Goal: Task Accomplishment & Management: Use online tool/utility

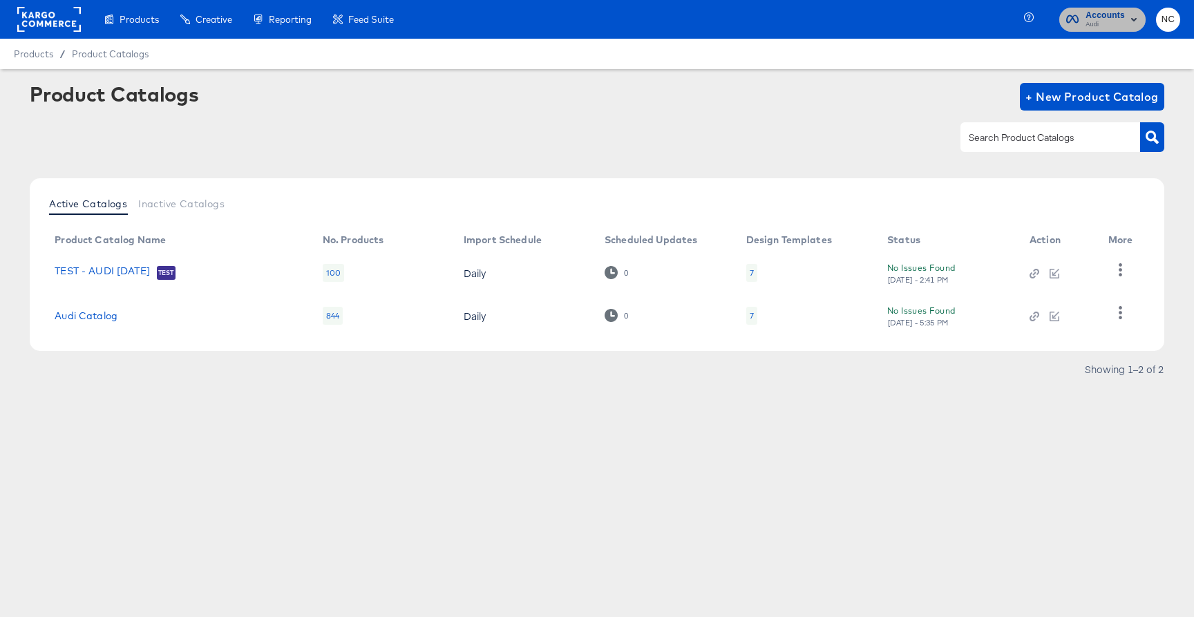
click at [1106, 18] on span "Accounts" at bounding box center [1105, 15] width 39 height 15
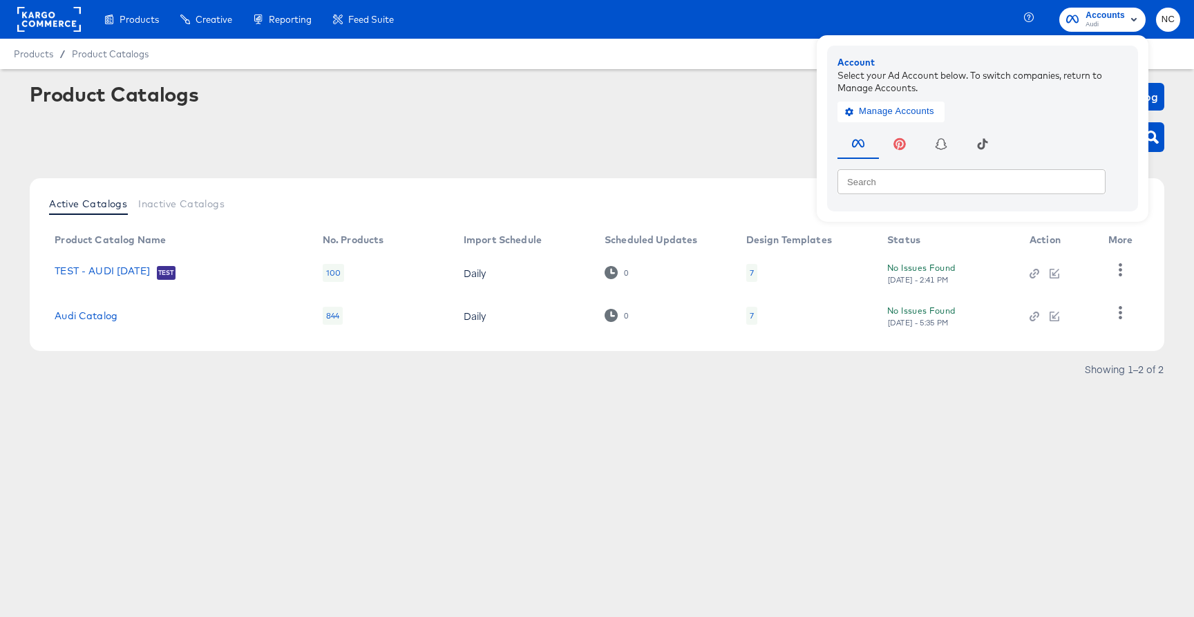
click at [759, 132] on div at bounding box center [597, 137] width 1135 height 31
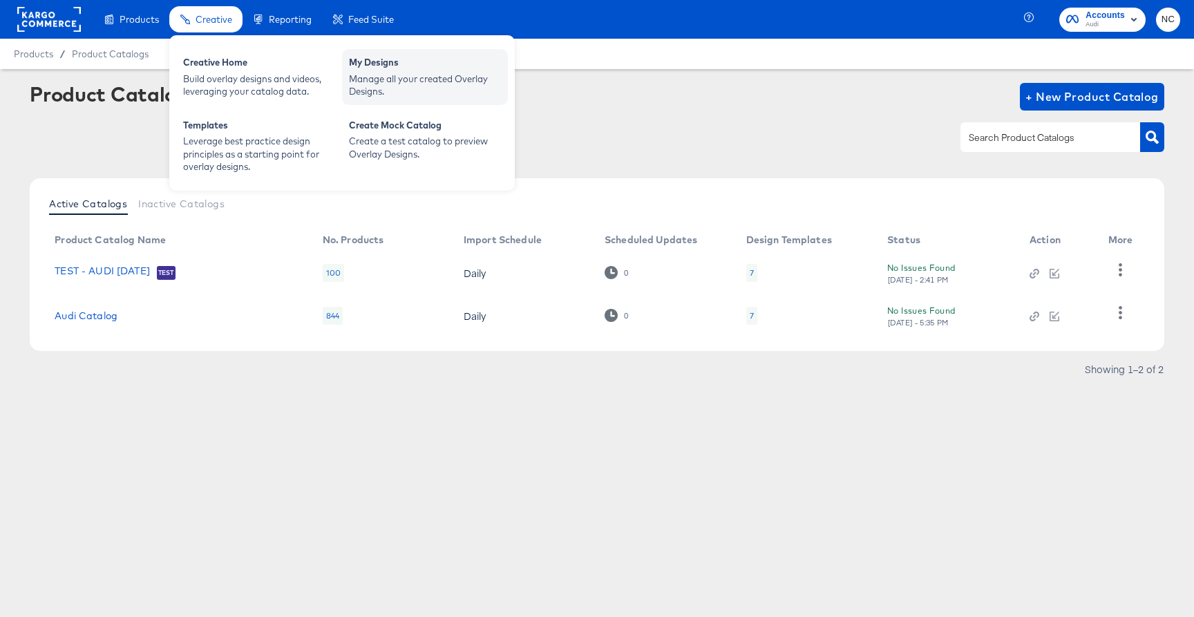
click at [378, 83] on div "Manage all your created Overlay Designs." at bounding box center [425, 86] width 152 height 26
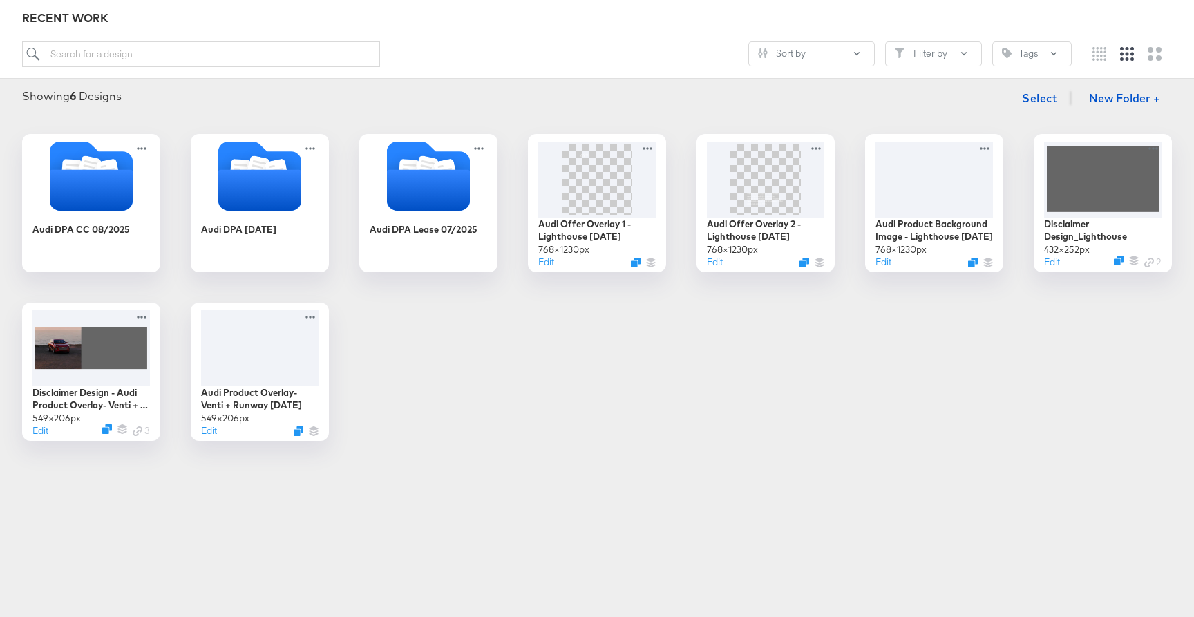
scroll to position [182, 0]
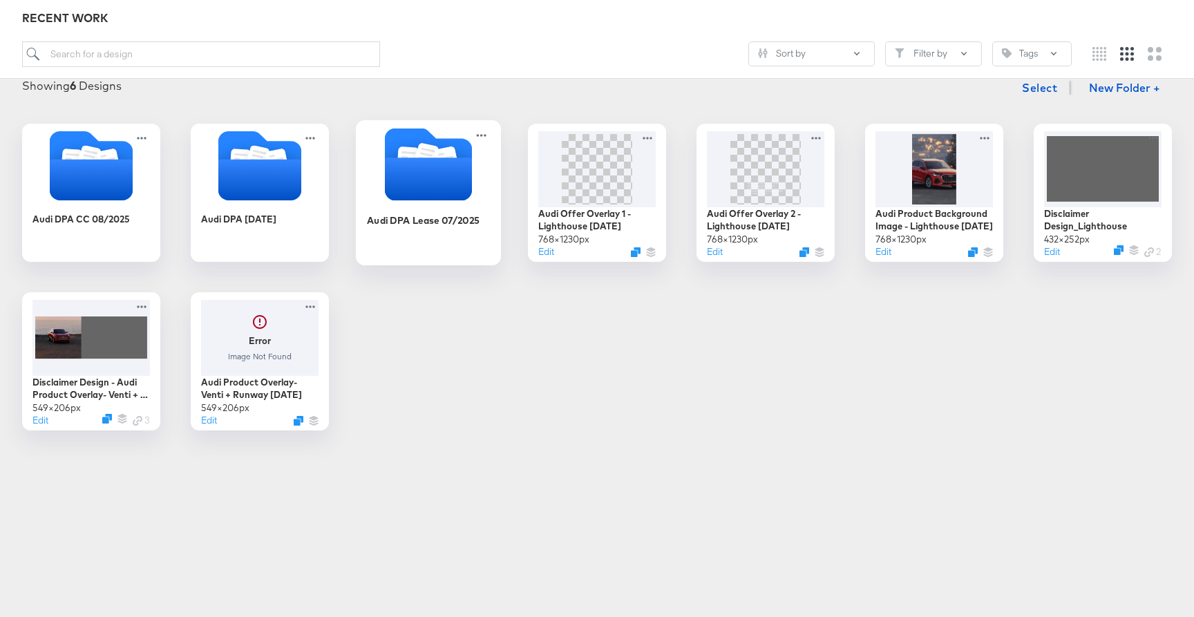
click at [428, 178] on icon "Folder" at bounding box center [428, 179] width 87 height 43
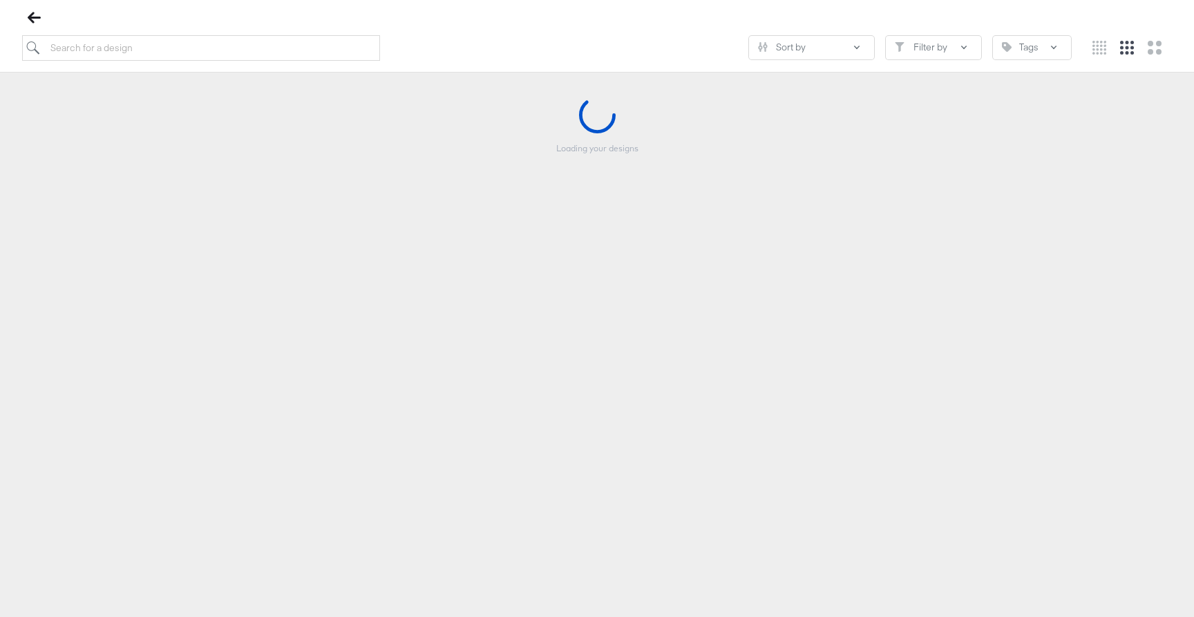
scroll to position [158, 0]
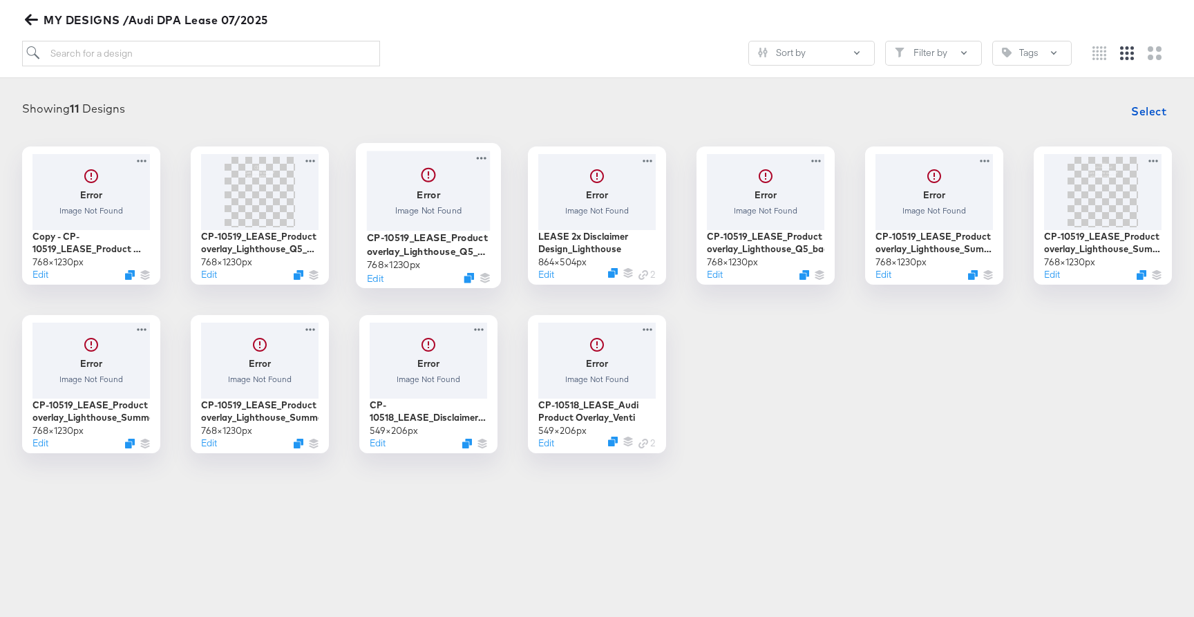
click at [437, 200] on div at bounding box center [429, 190] width 124 height 79
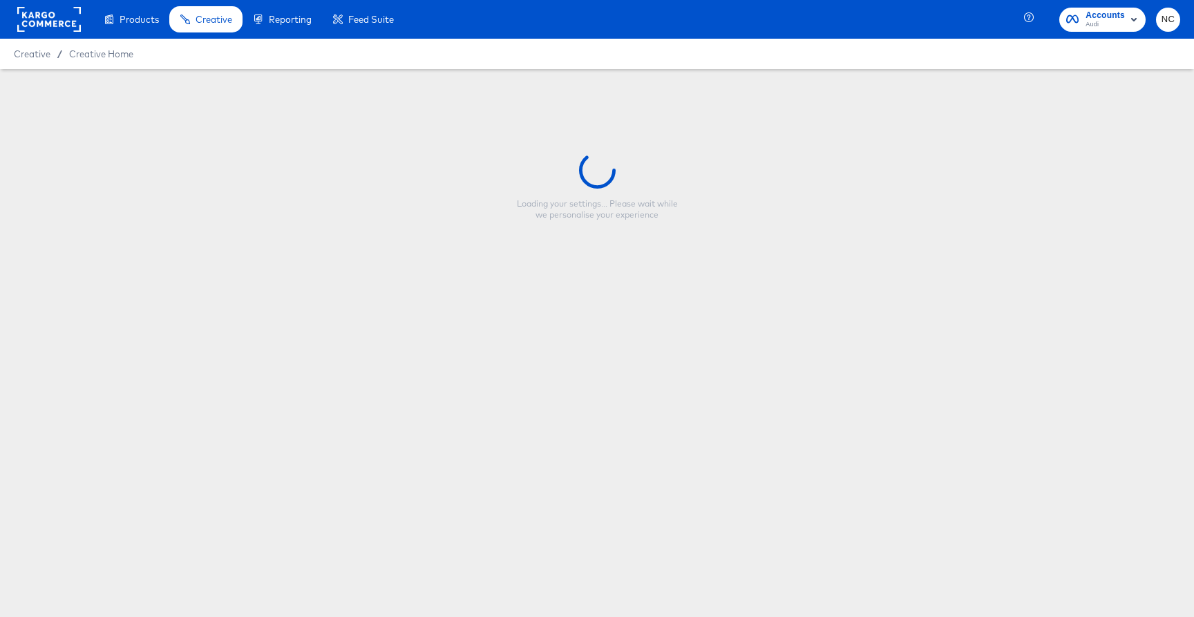
type input "CP-10519_LEASE_Product overlay_Lighthouse_Q5_Bottom Copy2"
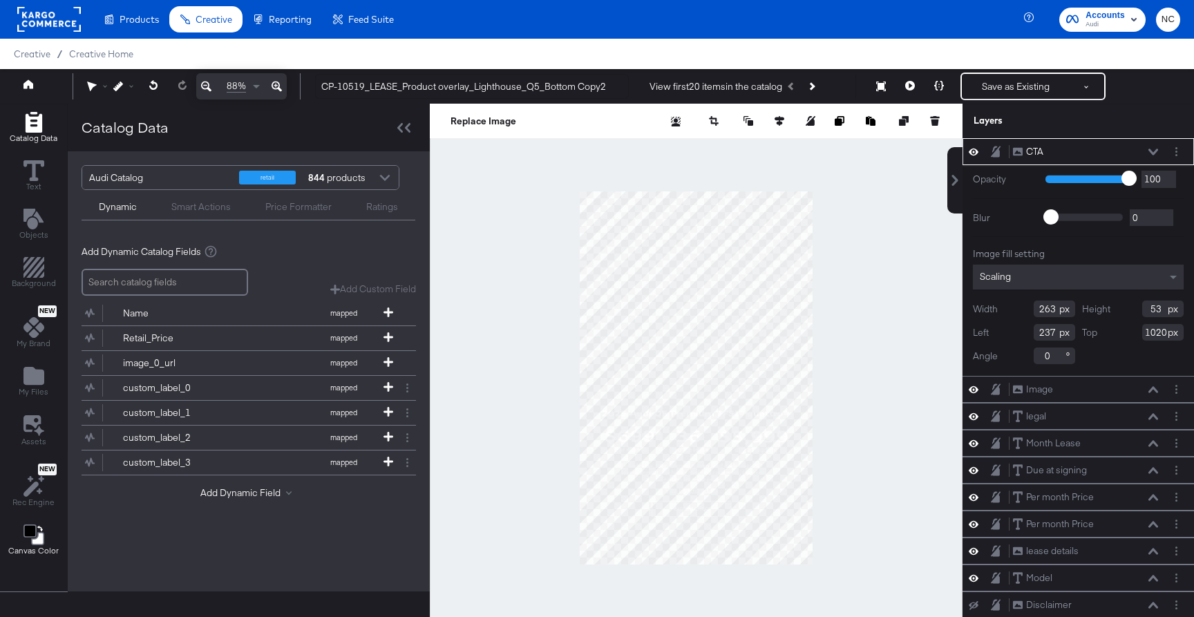
click at [28, 538] on icon "Change Background" at bounding box center [33, 535] width 21 height 21
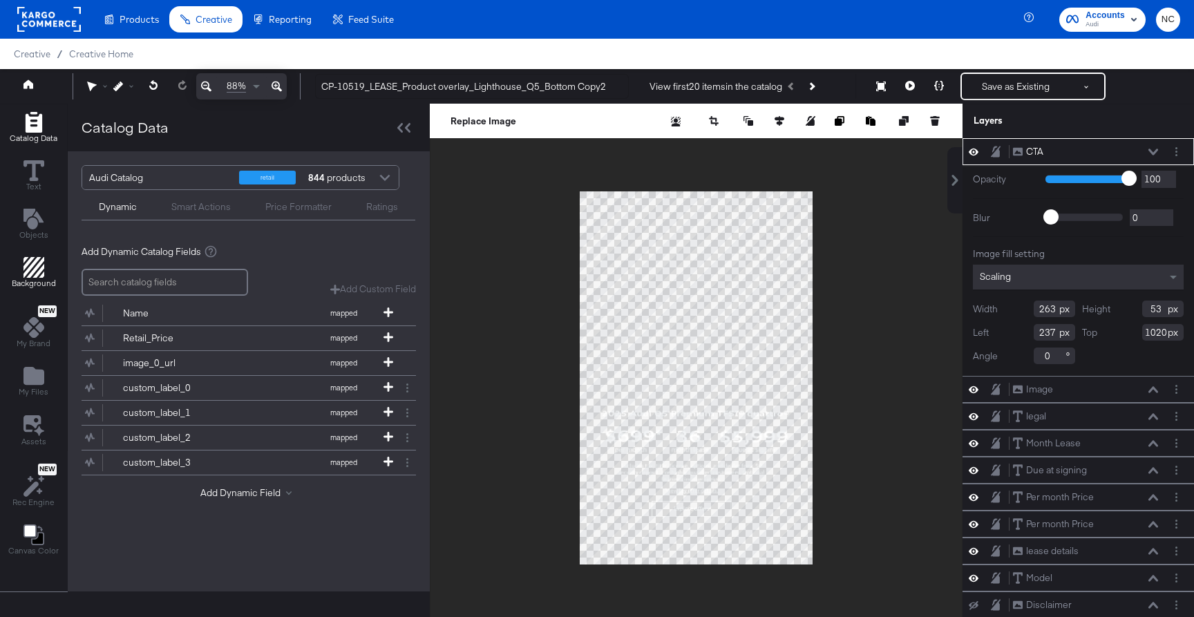
click at [32, 272] on icon "Add Rectangle" at bounding box center [33, 267] width 21 height 21
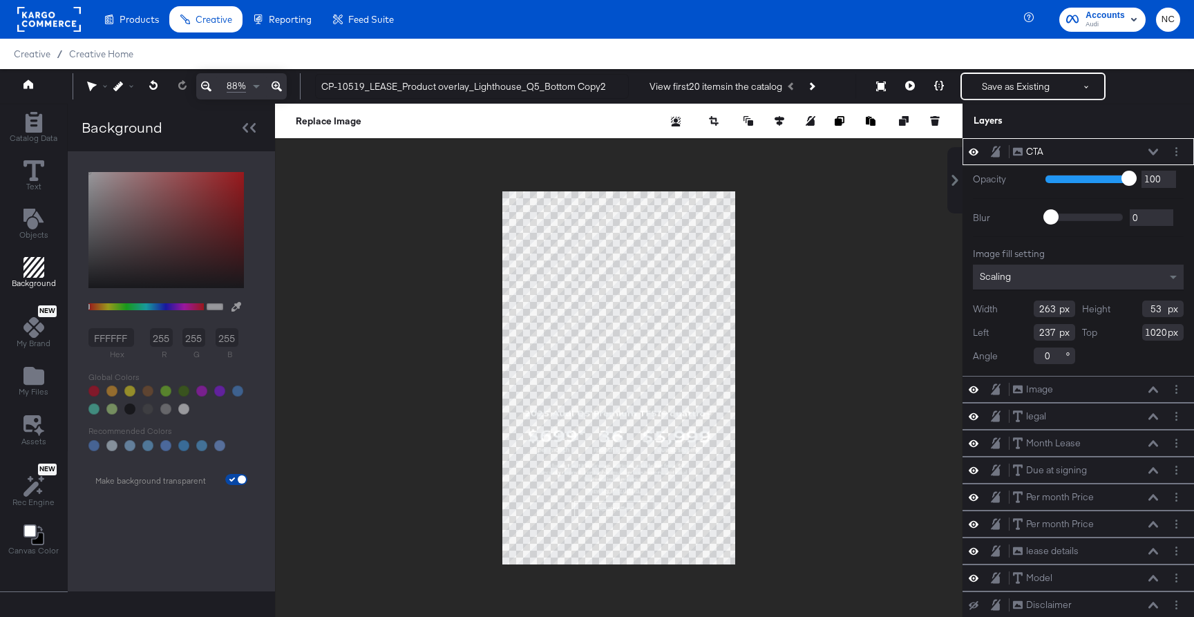
click at [238, 480] on input "checkbox" at bounding box center [241, 482] width 33 height 11
checkbox input "false"
type input "FFFFFF"
type input "255"
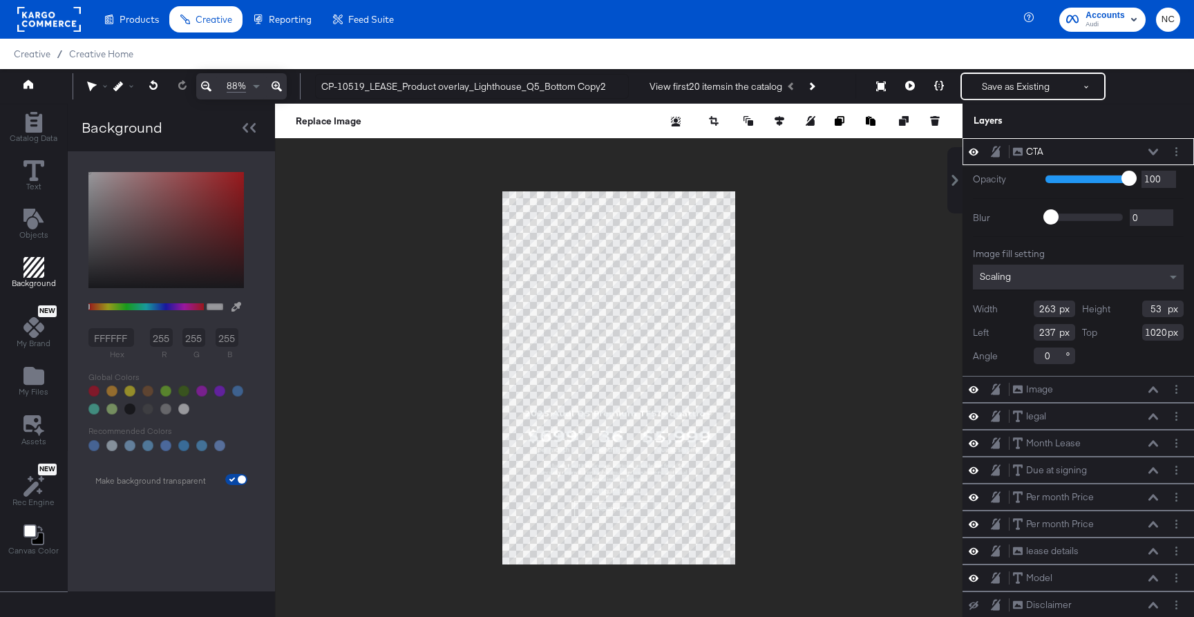
type input "255"
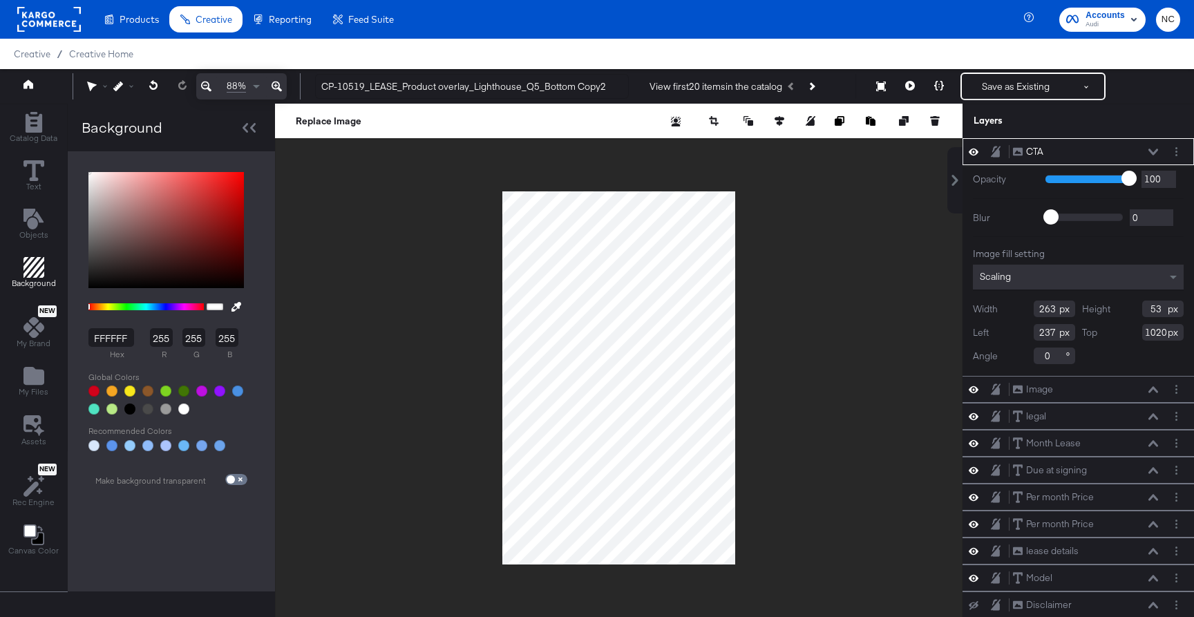
click at [183, 408] on div at bounding box center [183, 409] width 11 height 11
click at [127, 405] on div at bounding box center [129, 409] width 11 height 11
type input "000000"
type input "0"
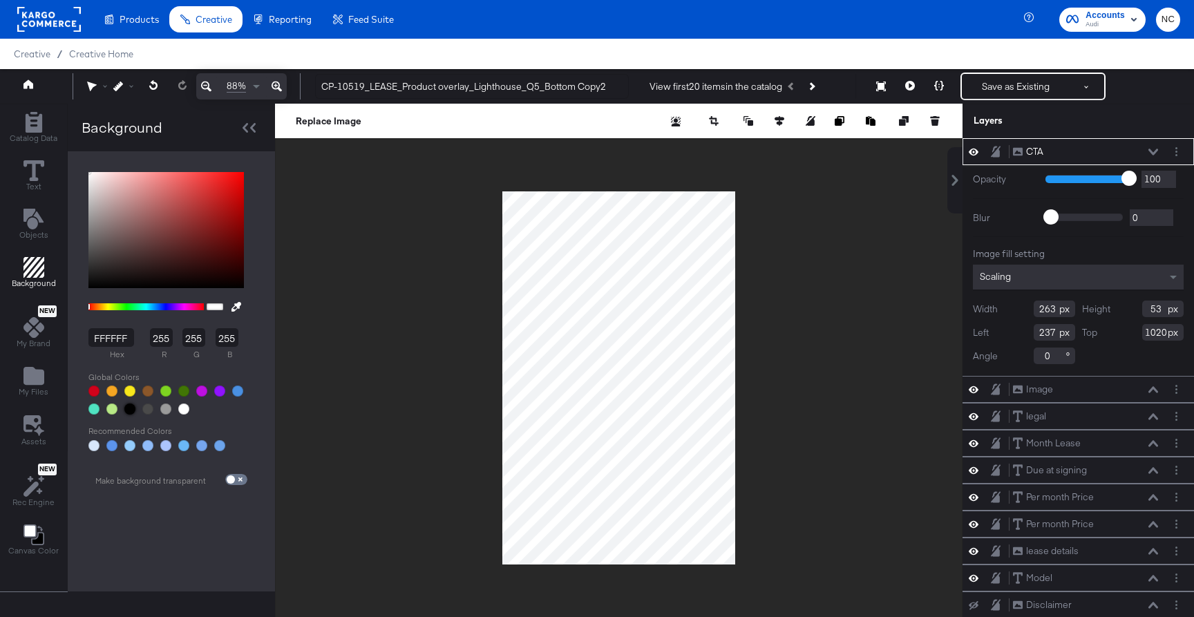
type input "0"
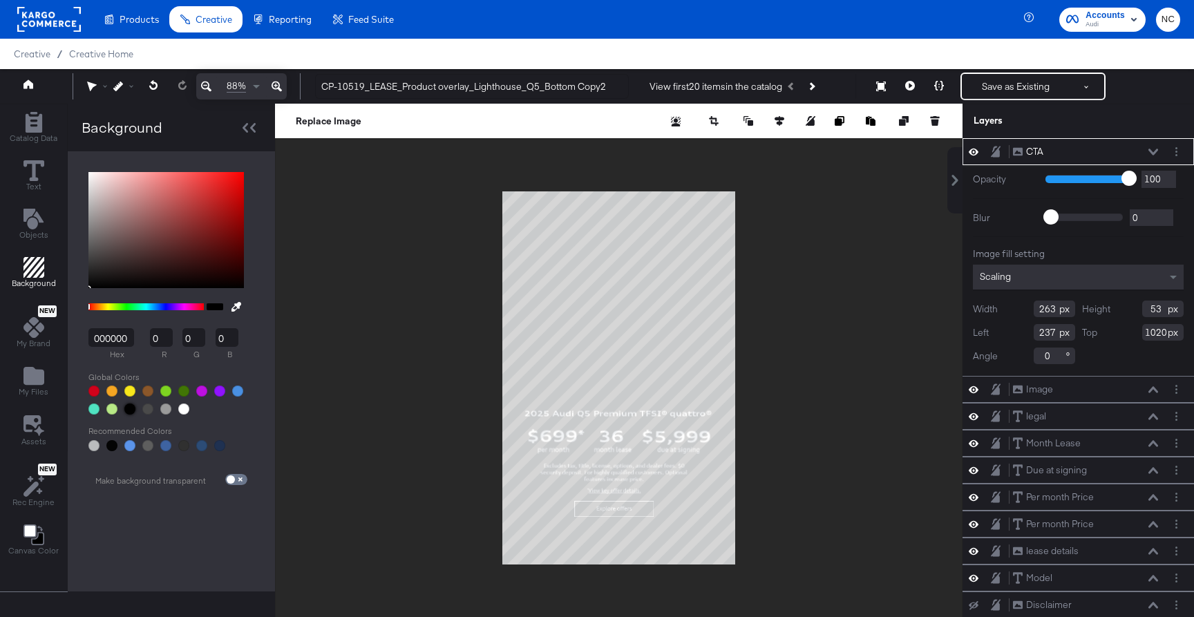
click at [430, 411] on div at bounding box center [619, 378] width 688 height 549
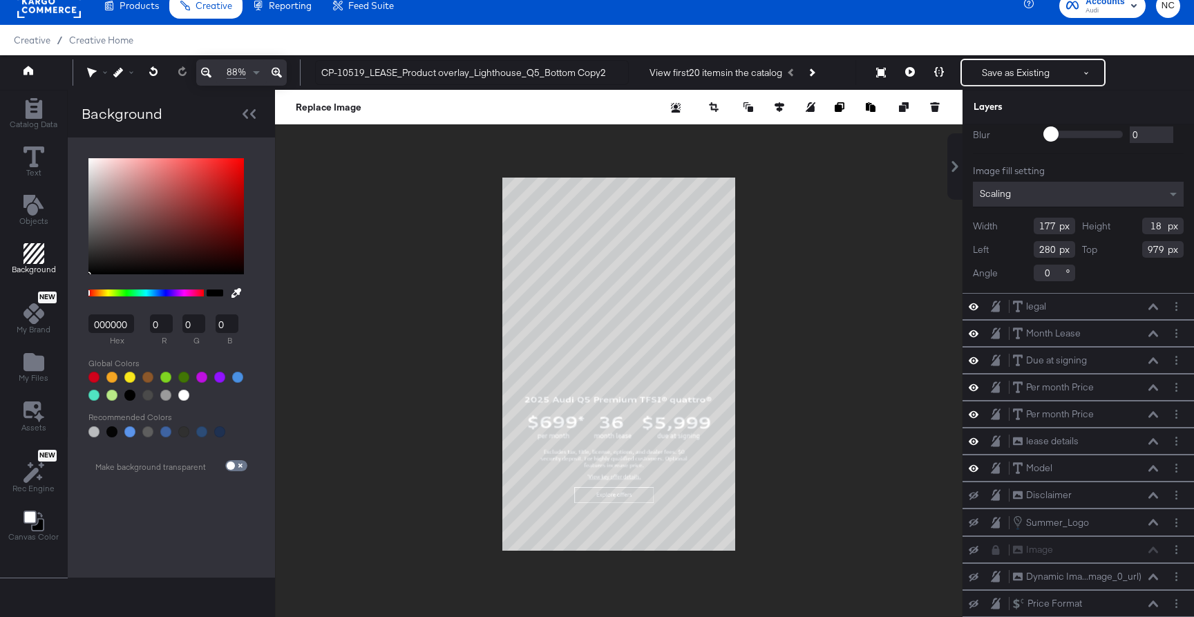
scroll to position [27, 0]
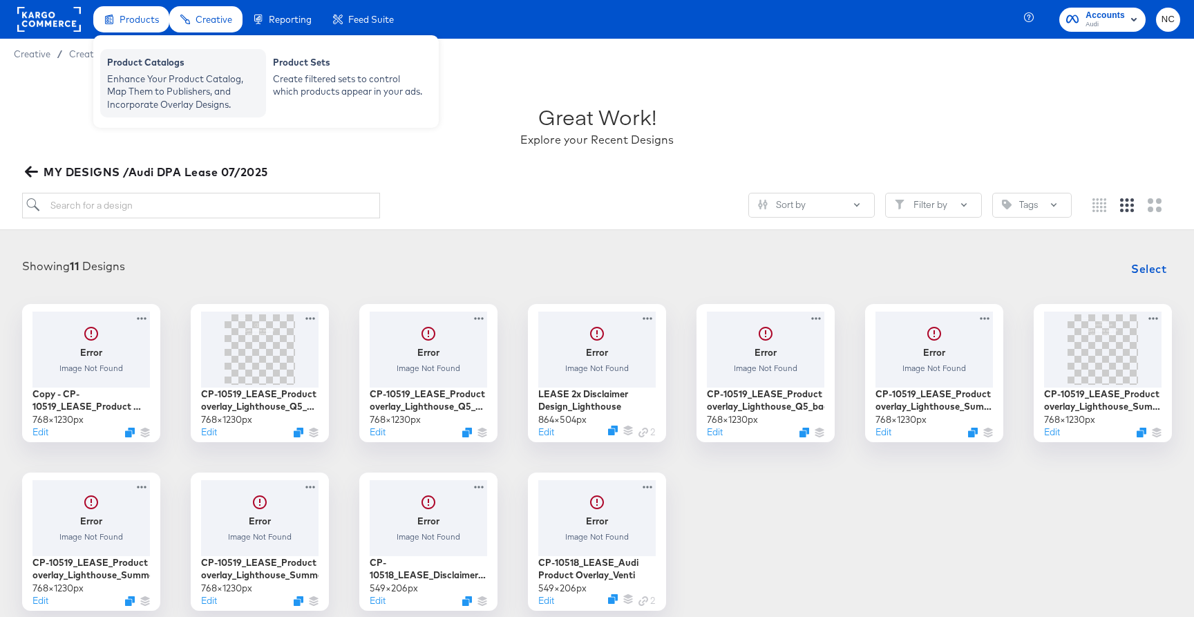
click at [149, 66] on div "Product Catalogs" at bounding box center [183, 64] width 152 height 17
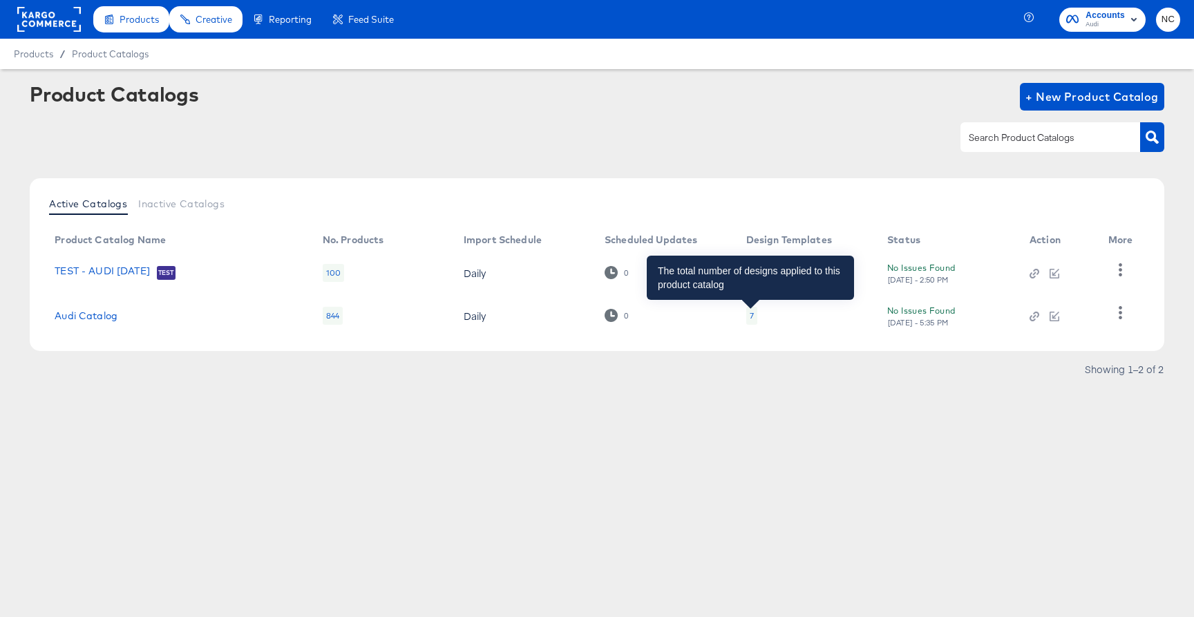
click at [750, 314] on div "7" at bounding box center [752, 315] width 4 height 11
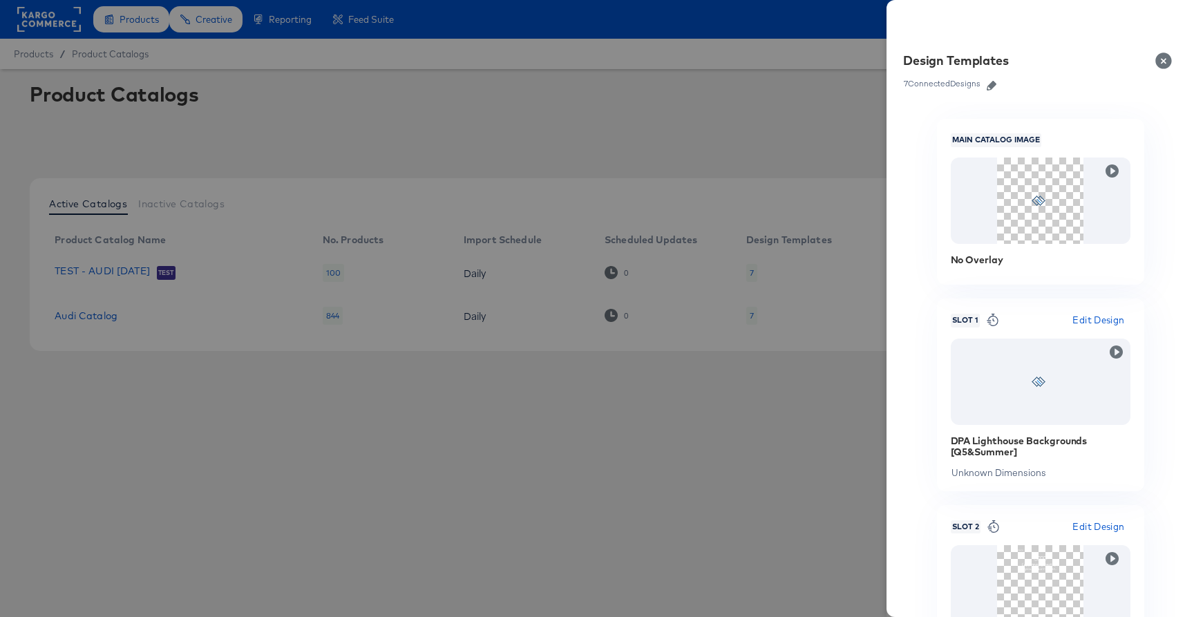
click at [994, 85] on icon "button" at bounding box center [992, 86] width 10 height 10
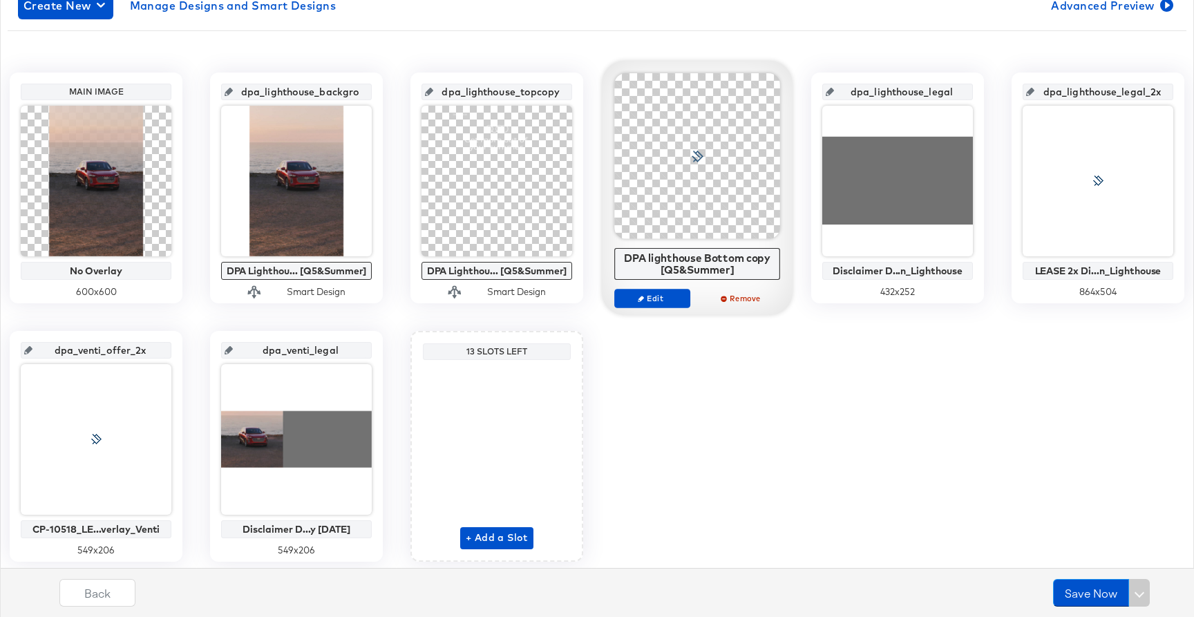
scroll to position [268, 0]
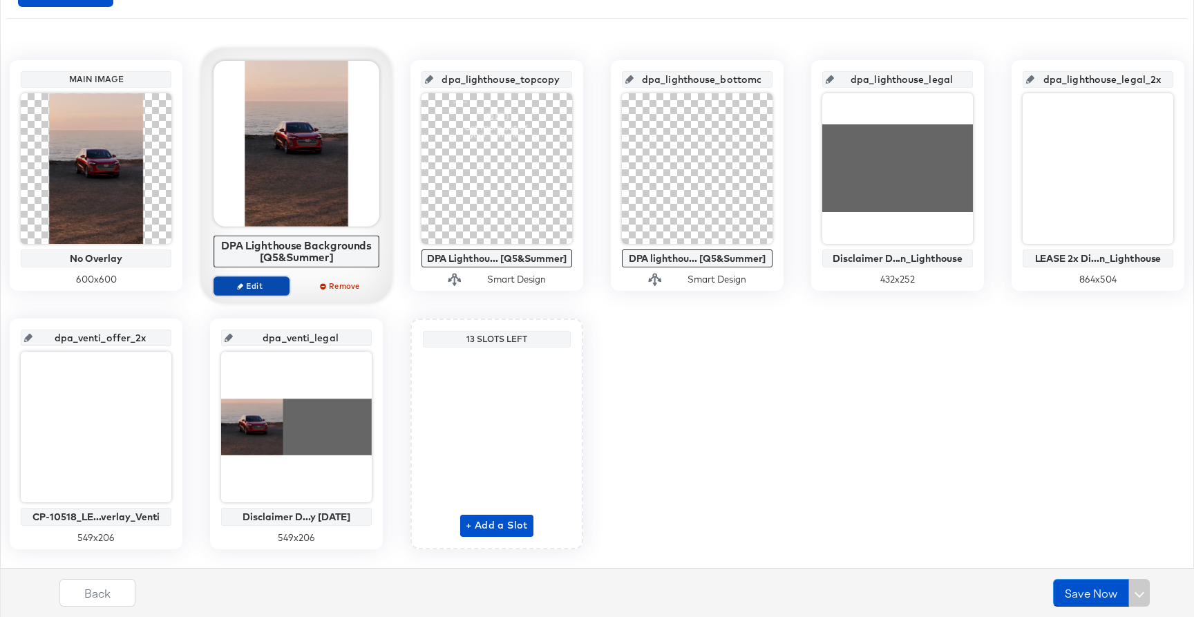
click at [247, 287] on span "Edit" at bounding box center [252, 286] width 64 height 10
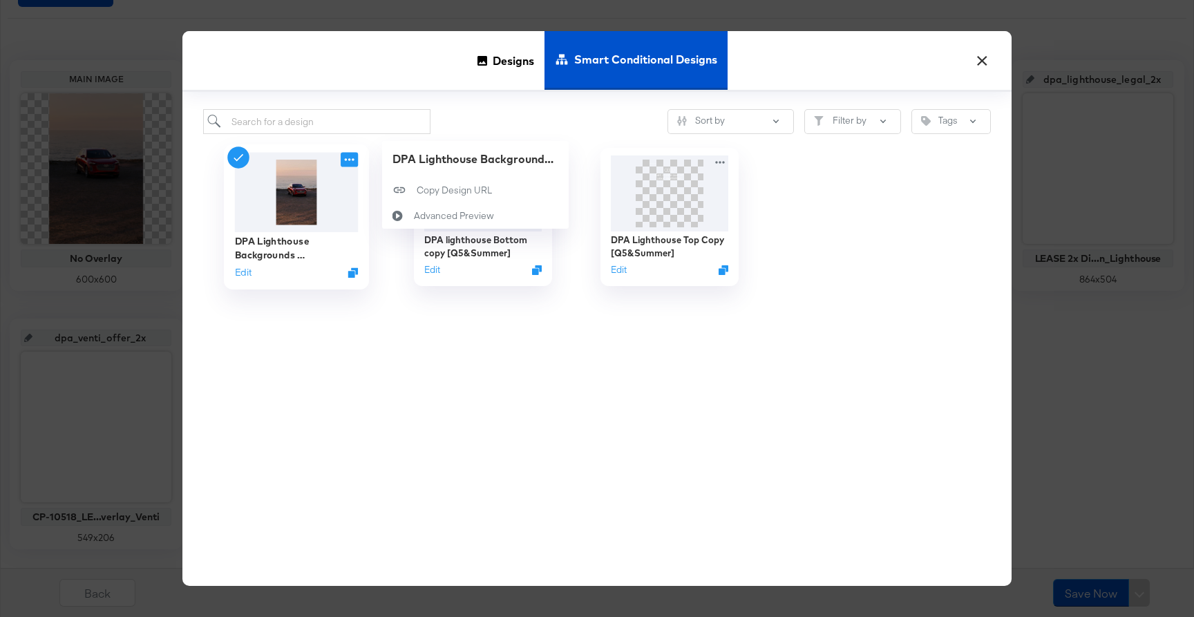
click at [350, 161] on icon at bounding box center [349, 160] width 17 height 15
click at [247, 274] on button "Edit" at bounding box center [243, 272] width 17 height 13
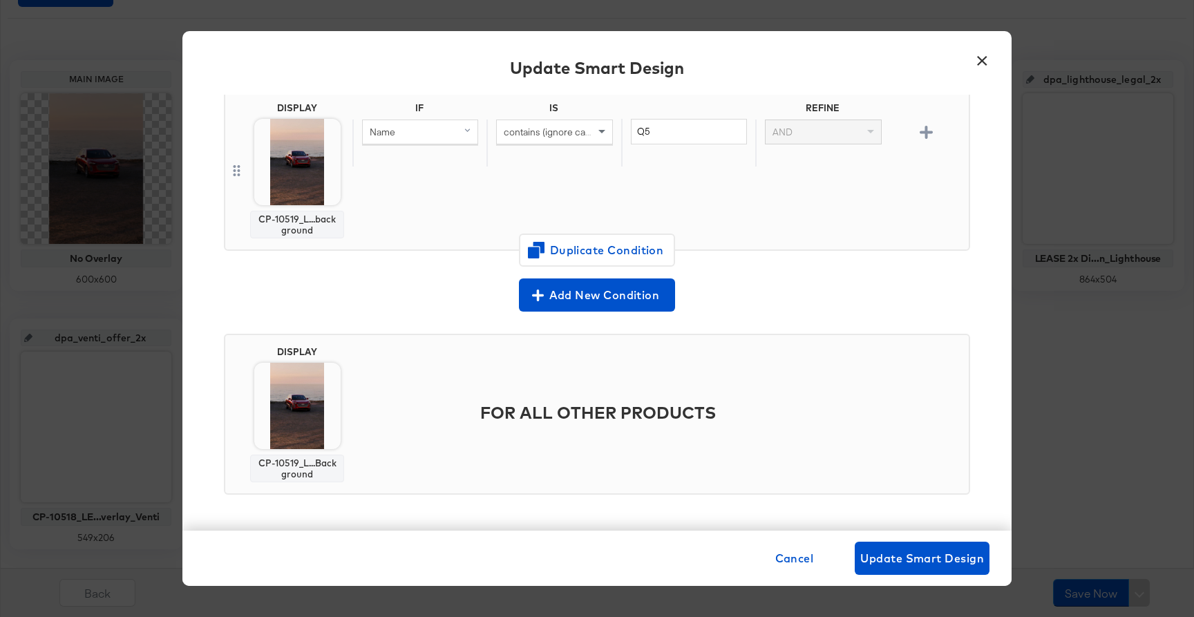
scroll to position [84, 0]
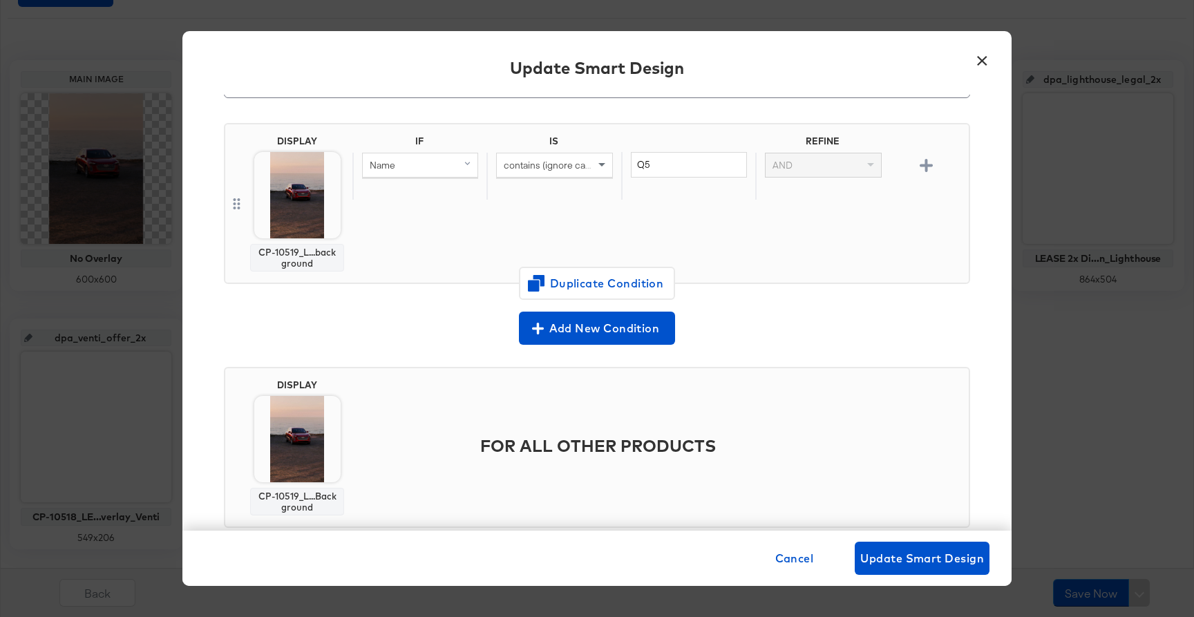
click at [983, 64] on button "×" at bounding box center [982, 57] width 25 height 25
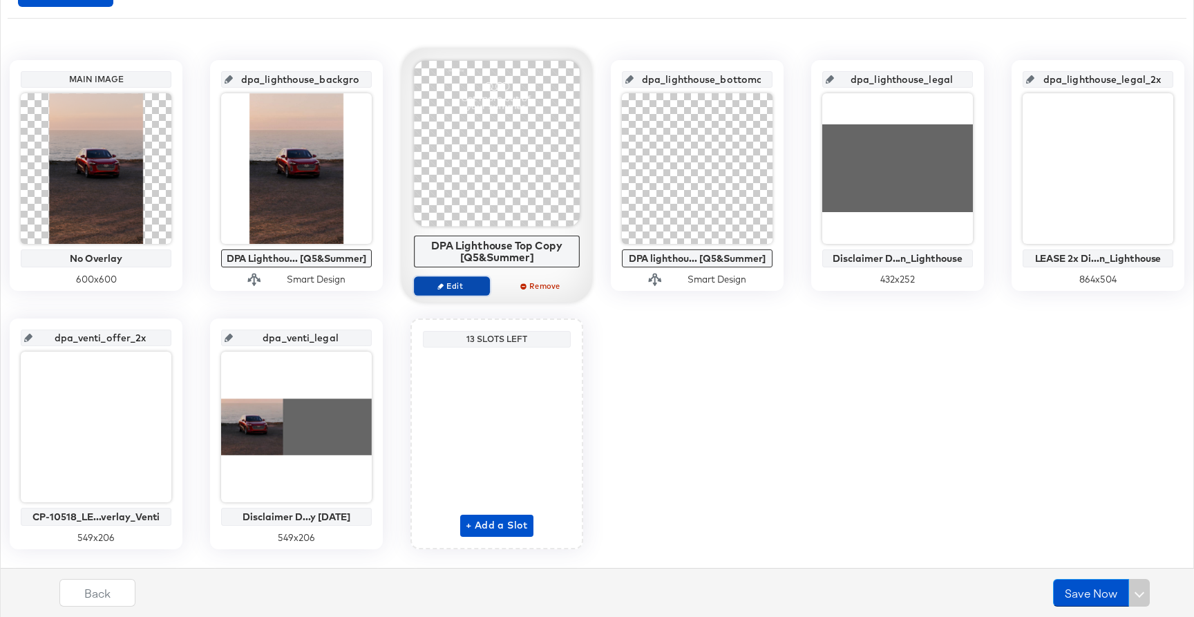
click at [453, 290] on span "Edit" at bounding box center [452, 286] width 64 height 10
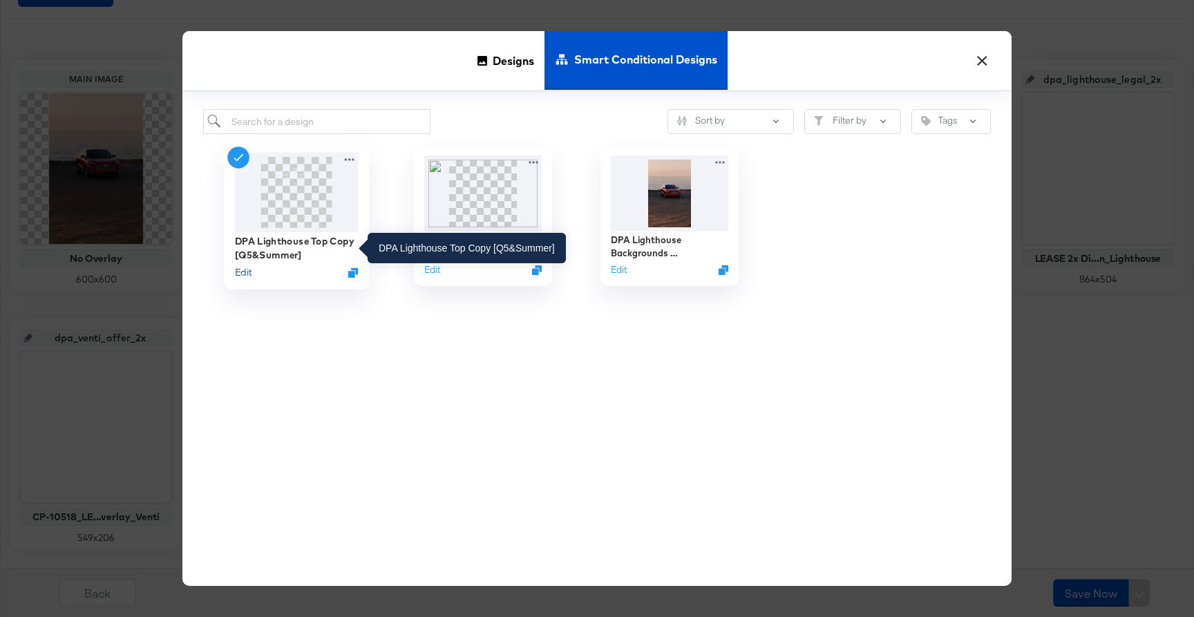
click at [250, 270] on button "Edit" at bounding box center [243, 272] width 17 height 13
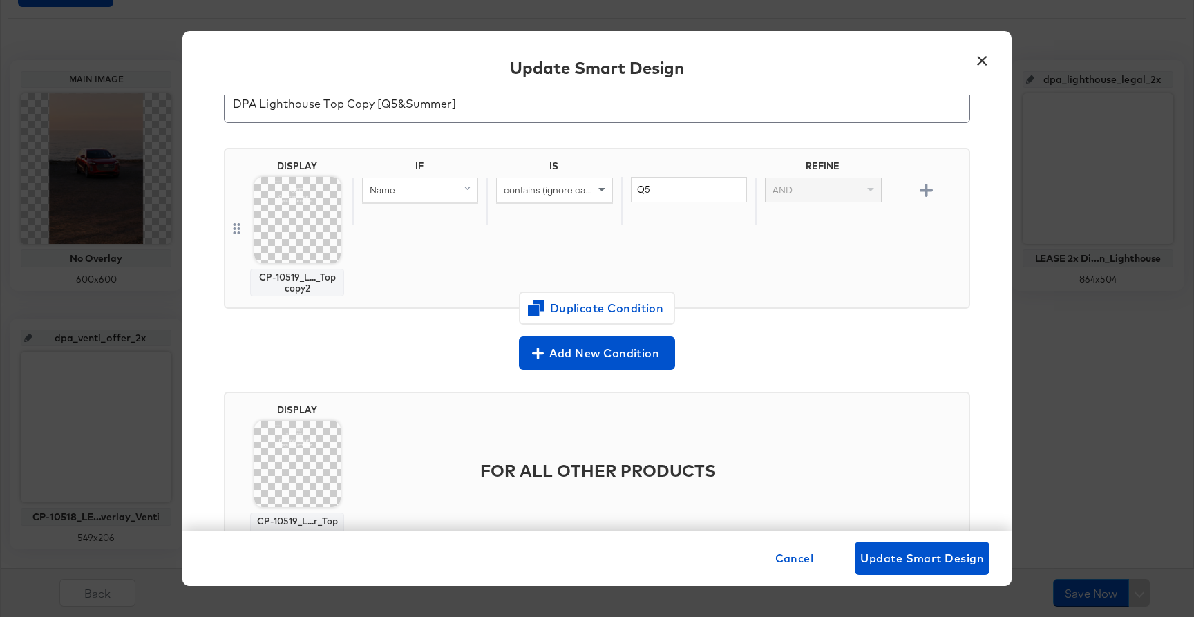
scroll to position [117, 0]
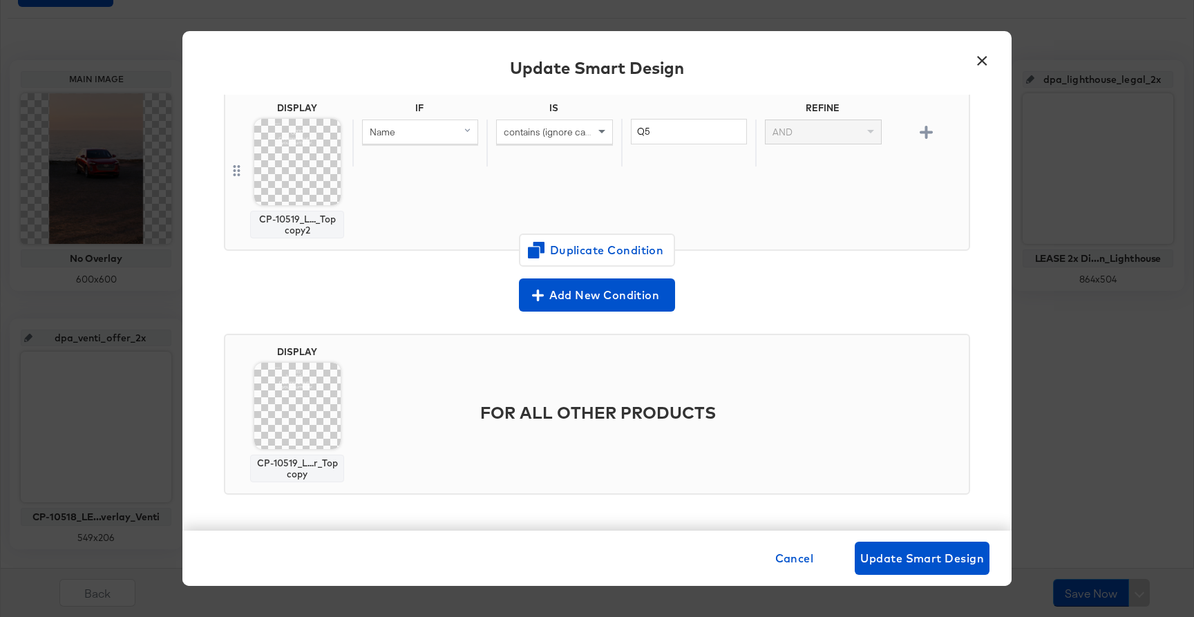
click at [988, 62] on button "×" at bounding box center [982, 57] width 25 height 25
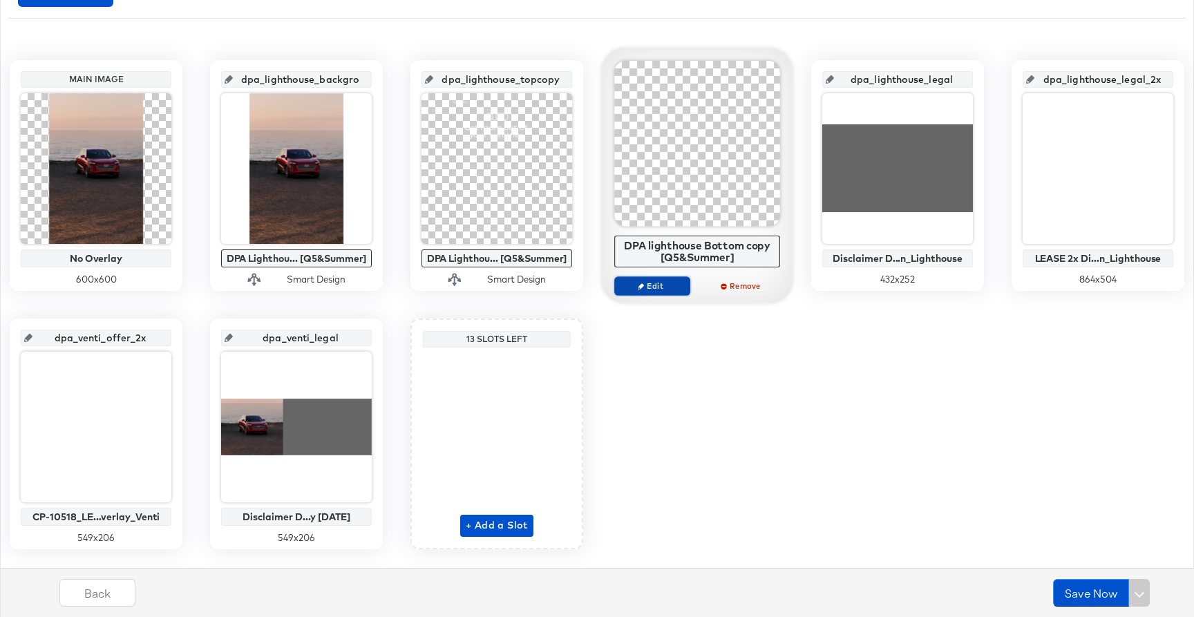
click at [635, 287] on span "Edit" at bounding box center [653, 286] width 64 height 10
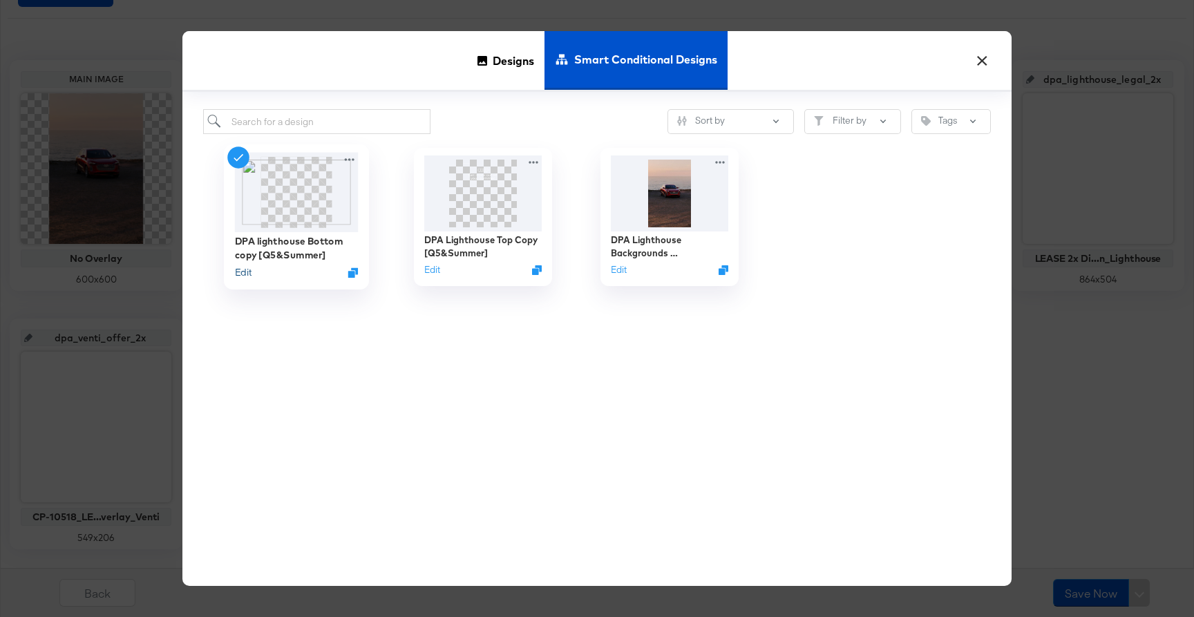
click at [247, 275] on button "Edit" at bounding box center [243, 272] width 17 height 13
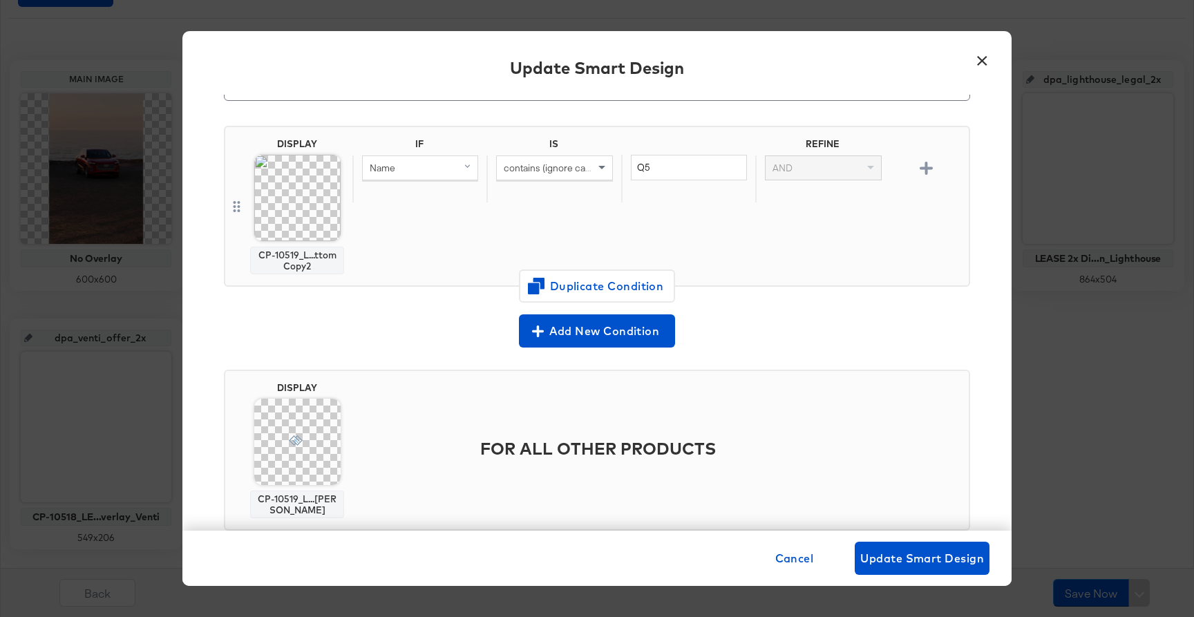
scroll to position [109, 0]
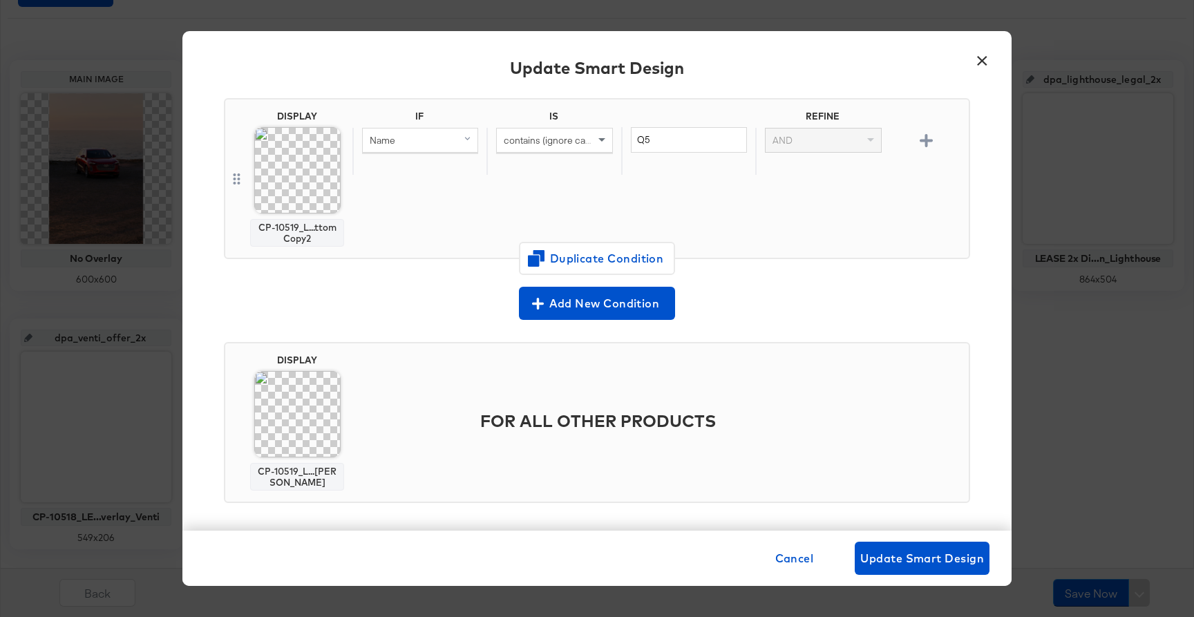
click at [983, 62] on button "×" at bounding box center [982, 57] width 25 height 25
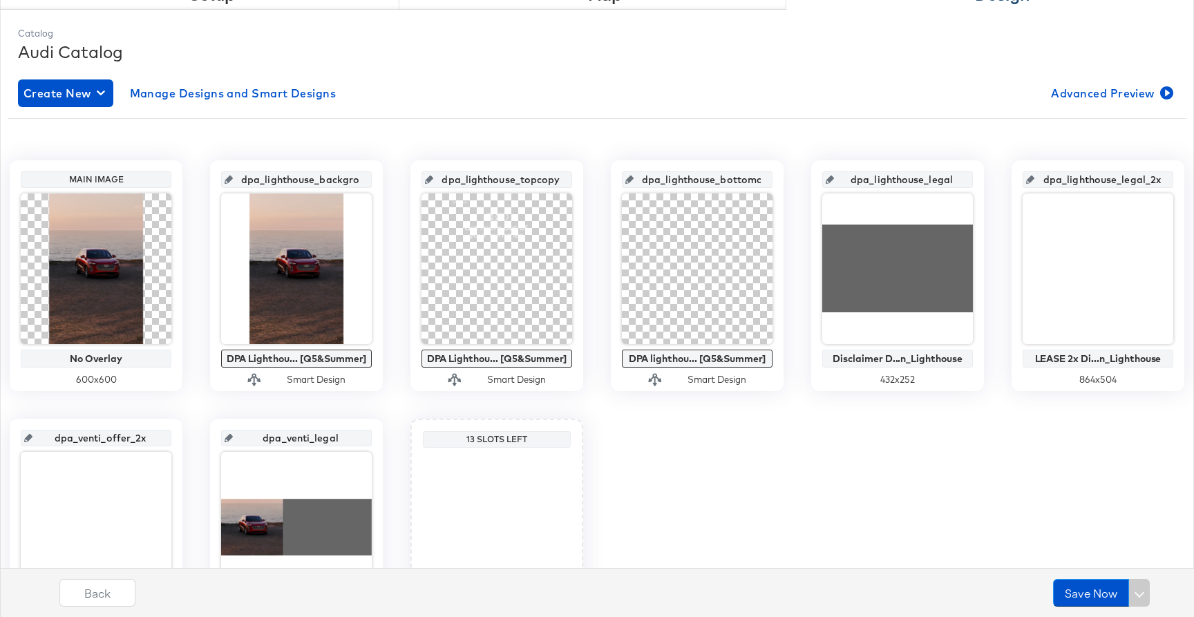
scroll to position [178, 0]
